Goal: Information Seeking & Learning: Check status

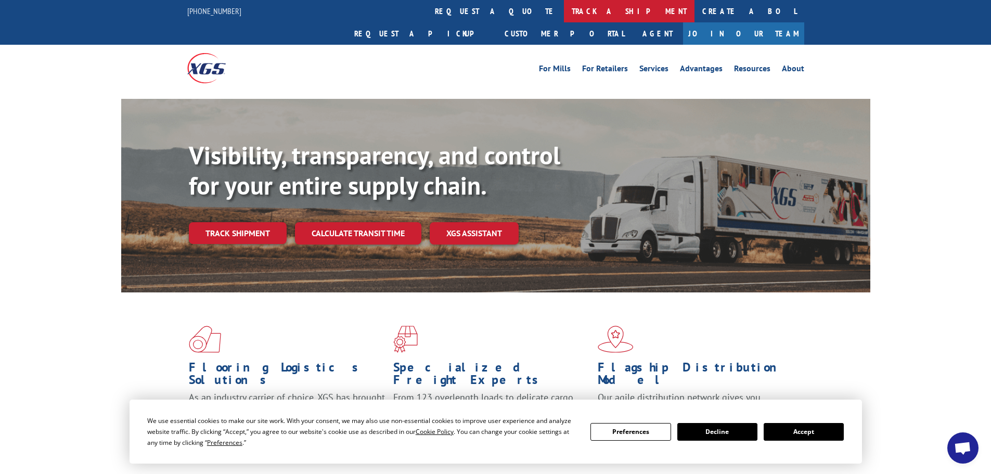
click at [564, 7] on link "track a shipment" at bounding box center [629, 11] width 131 height 22
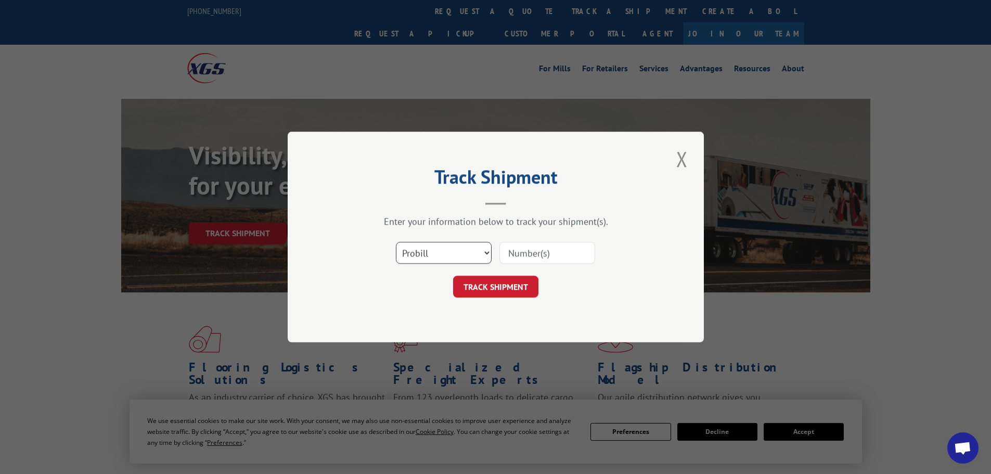
click at [446, 252] on select "Select category... Probill BOL PO" at bounding box center [444, 253] width 96 height 22
select select "bol"
click at [396, 242] on select "Select category... Probill BOL PO" at bounding box center [444, 253] width 96 height 22
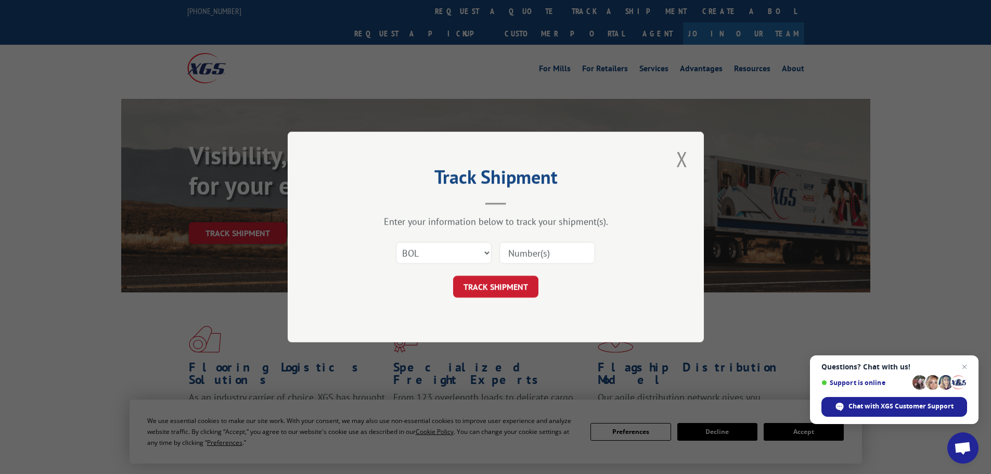
click at [553, 256] on input at bounding box center [547, 253] width 96 height 22
paste input "5960373"
type input "5960373"
click at [491, 289] on button "TRACK SHIPMENT" at bounding box center [495, 287] width 85 height 22
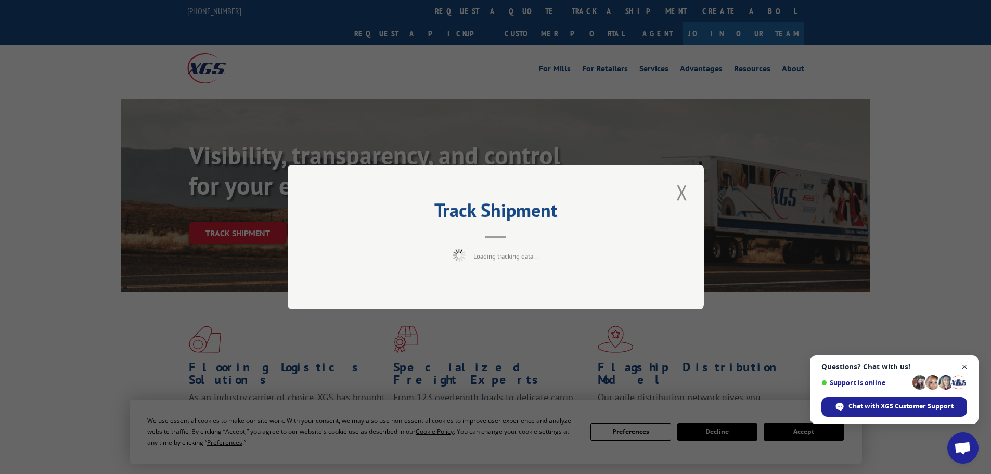
click at [968, 366] on span "Open chat" at bounding box center [964, 366] width 13 height 13
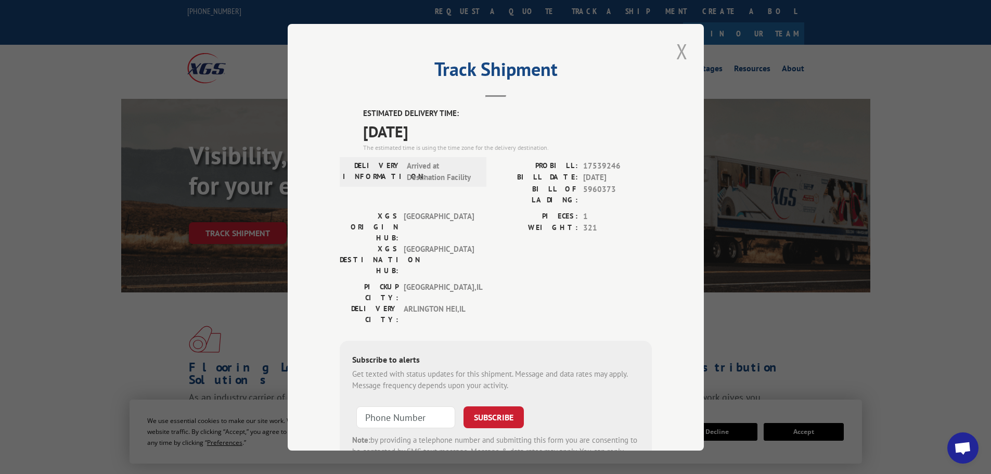
click at [679, 49] on button "Close modal" at bounding box center [682, 51] width 18 height 29
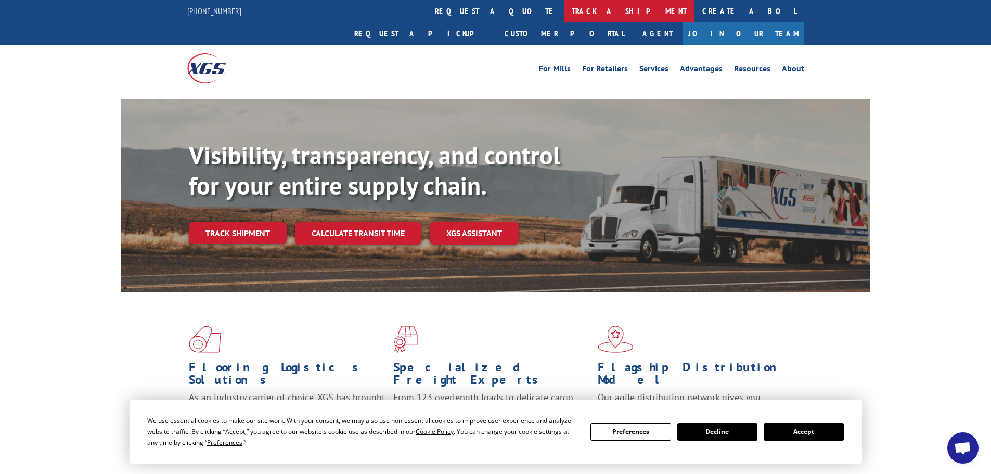
click at [564, 9] on link "track a shipment" at bounding box center [629, 11] width 131 height 22
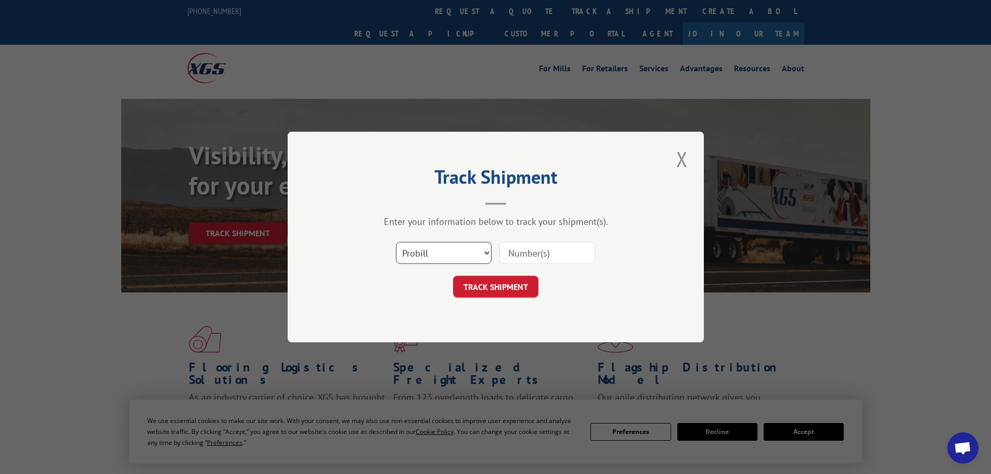
drag, startPoint x: 461, startPoint y: 245, endPoint x: 457, endPoint y: 260, distance: 15.6
click at [461, 245] on select "Select category... Probill BOL PO" at bounding box center [444, 253] width 96 height 22
select select "bol"
click at [396, 242] on select "Select category... Probill BOL PO" at bounding box center [444, 253] width 96 height 22
click at [526, 254] on input at bounding box center [547, 253] width 96 height 22
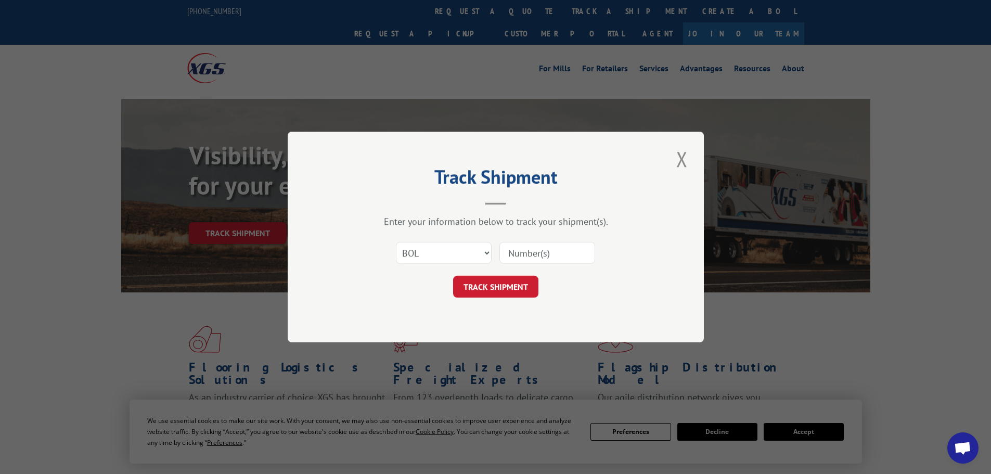
paste input "5954178"
type input "5954178"
click at [481, 283] on button "TRACK SHIPMENT" at bounding box center [495, 287] width 85 height 22
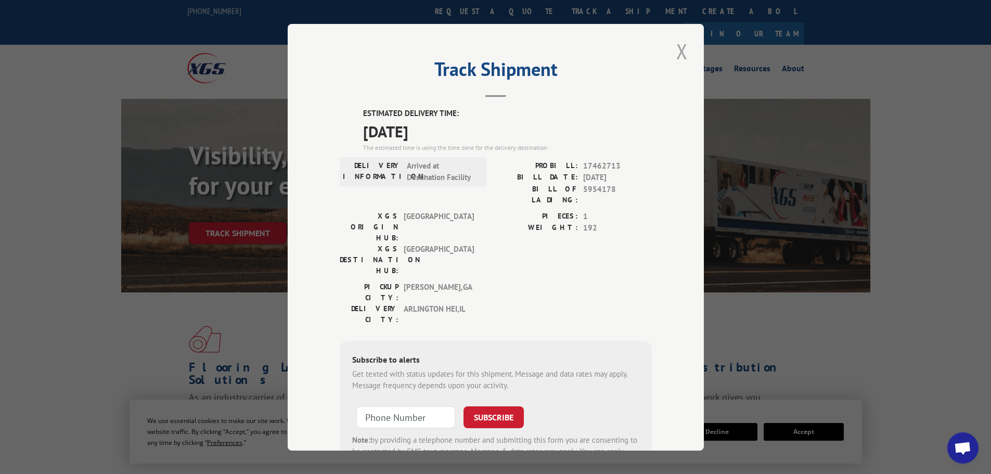
click at [676, 51] on button "Close modal" at bounding box center [682, 51] width 18 height 29
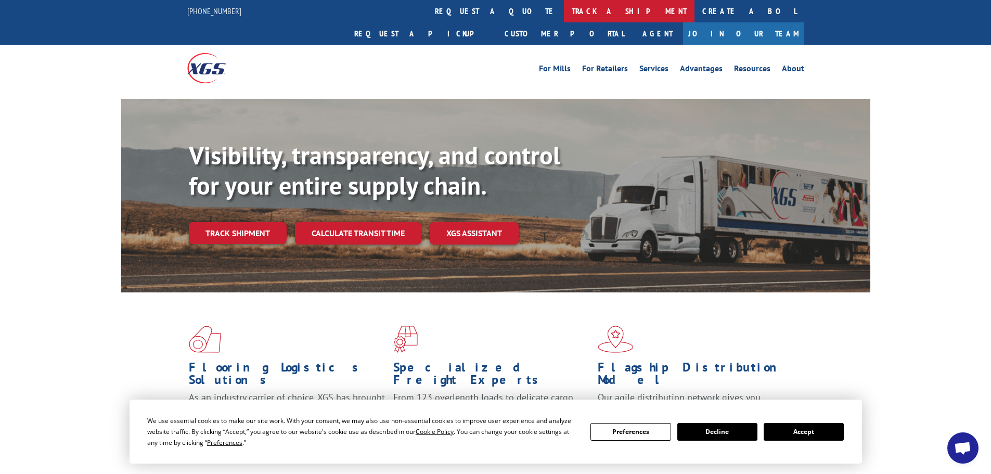
click at [564, 12] on link "track a shipment" at bounding box center [629, 11] width 131 height 22
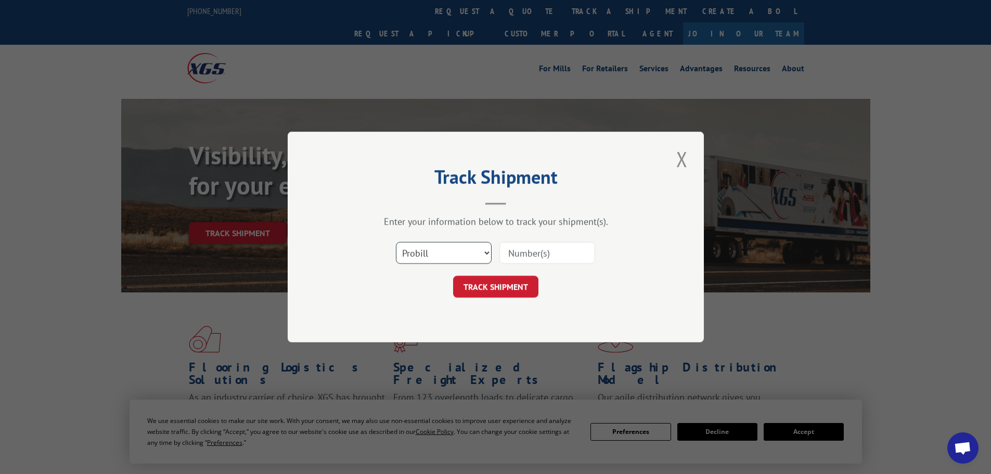
click at [430, 250] on select "Select category... Probill BOL PO" at bounding box center [444, 253] width 96 height 22
select select "bol"
click at [396, 242] on select "Select category... Probill BOL PO" at bounding box center [444, 253] width 96 height 22
click at [535, 256] on input at bounding box center [547, 253] width 96 height 22
paste input "5950773"
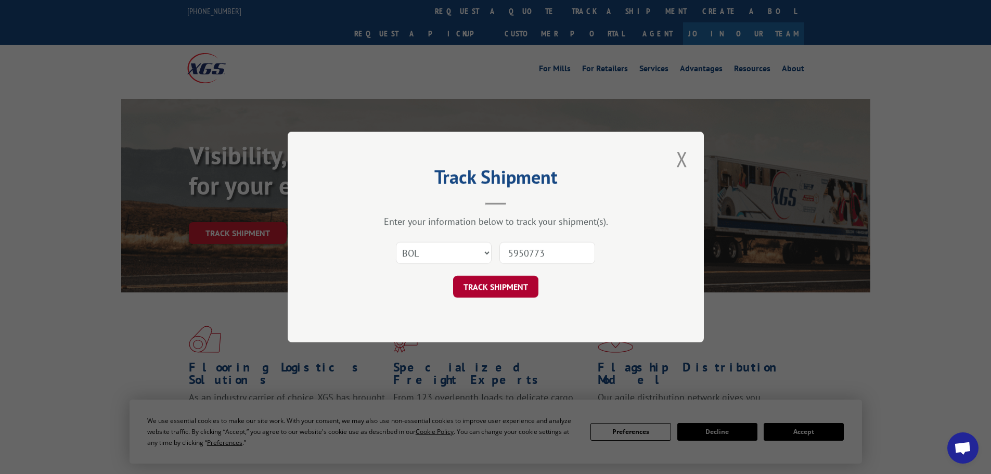
type input "5950773"
click at [504, 277] on button "TRACK SHIPMENT" at bounding box center [495, 287] width 85 height 22
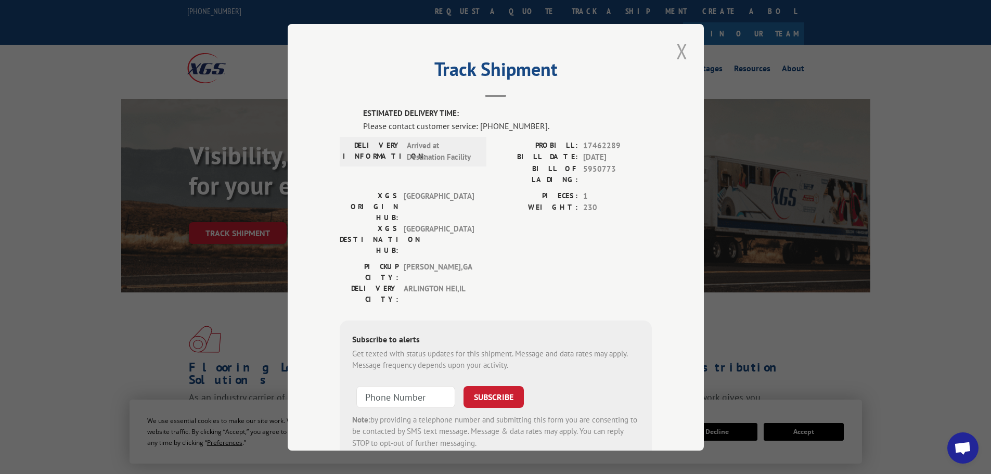
click at [675, 52] on button "Close modal" at bounding box center [682, 51] width 18 height 29
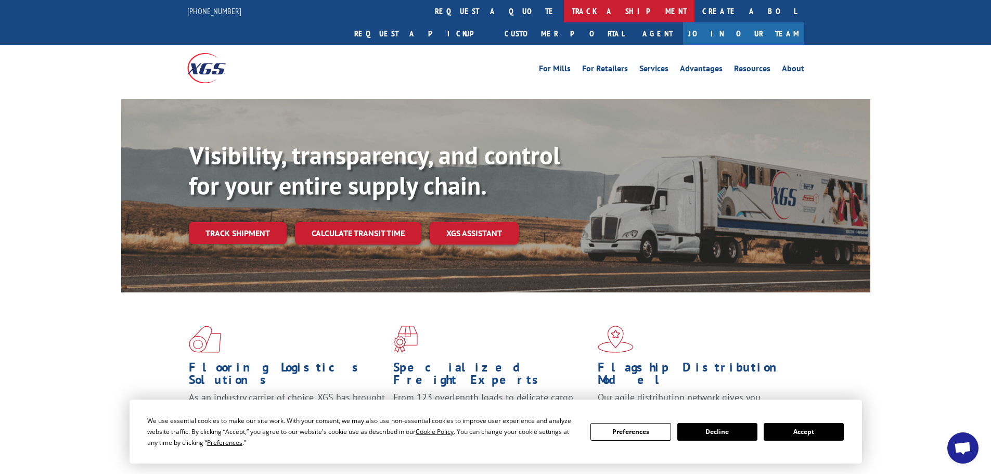
click at [564, 8] on link "track a shipment" at bounding box center [629, 11] width 131 height 22
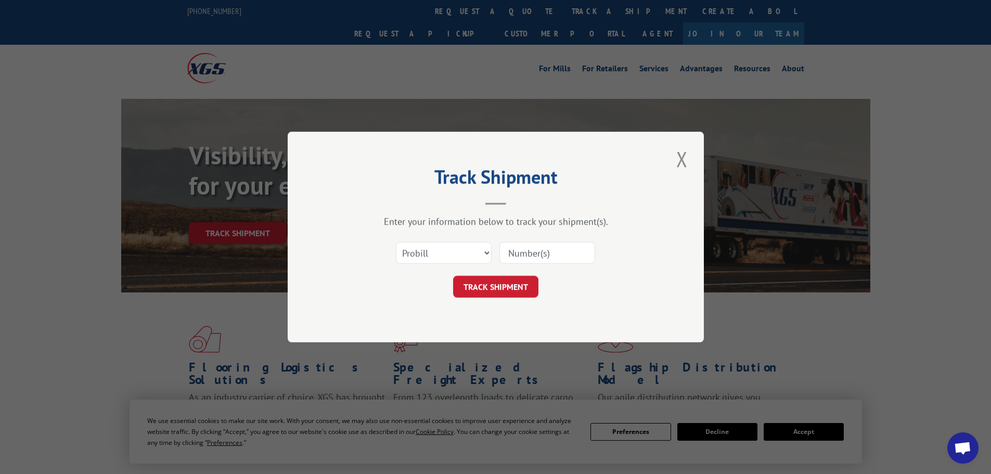
click at [553, 261] on input at bounding box center [547, 253] width 96 height 22
paste input "17462289"
type input "17462289"
click at [521, 287] on button "TRACK SHIPMENT" at bounding box center [495, 287] width 85 height 22
